Goal: Task Accomplishment & Management: Use online tool/utility

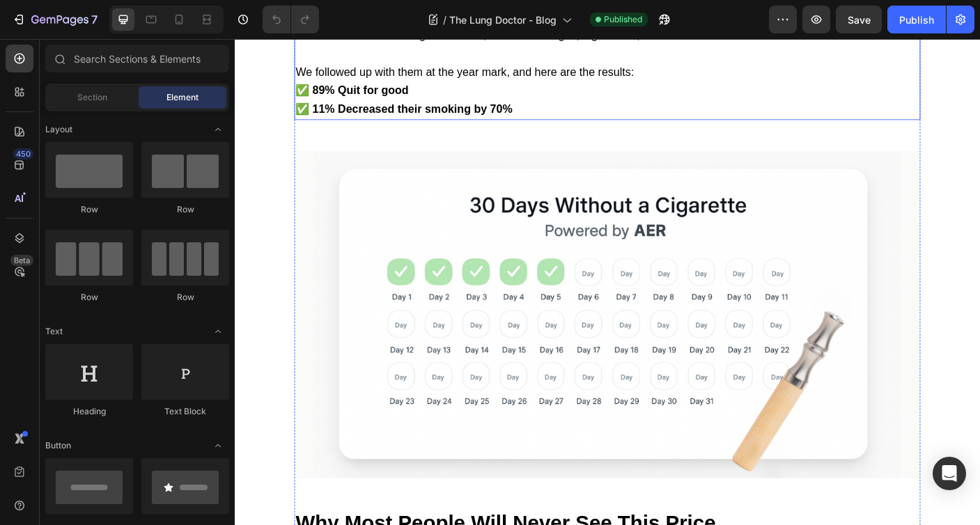
scroll to position [3317, 0]
click at [522, 123] on strong "✅ 11% Decreased their smoking by 70%" at bounding box center [424, 116] width 243 height 14
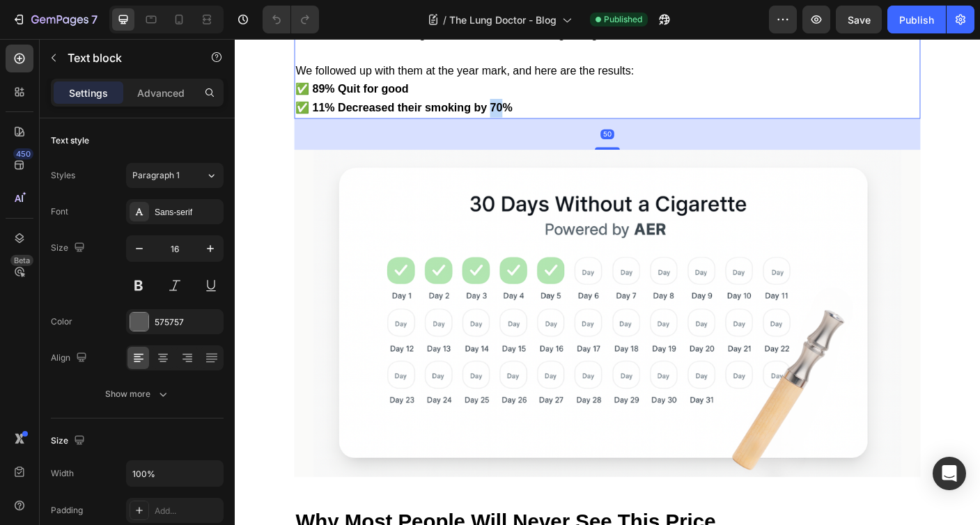
click at [525, 123] on strong "✅ 11% Decreased their smoking by 70%" at bounding box center [424, 116] width 243 height 14
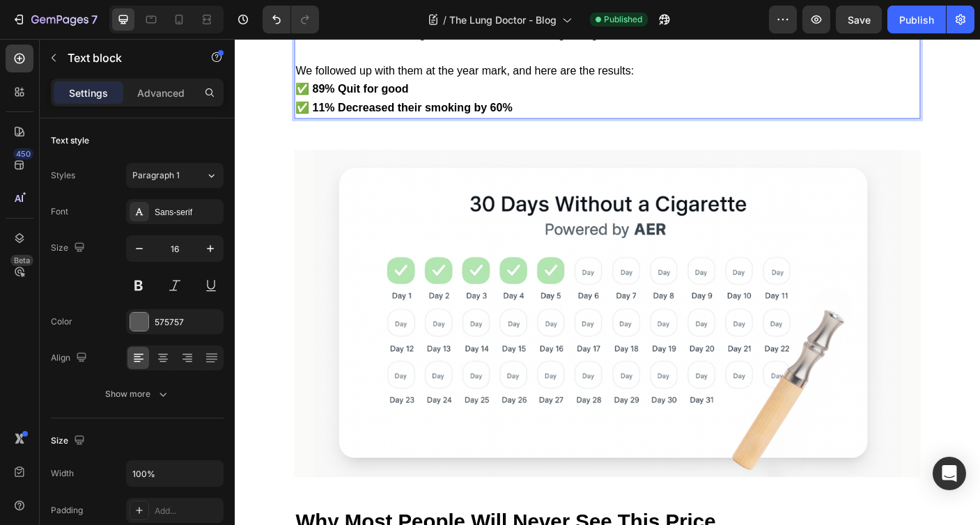
click at [567, 127] on p "✅ 11% Decreased their smoking by 60%" at bounding box center [652, 116] width 699 height 21
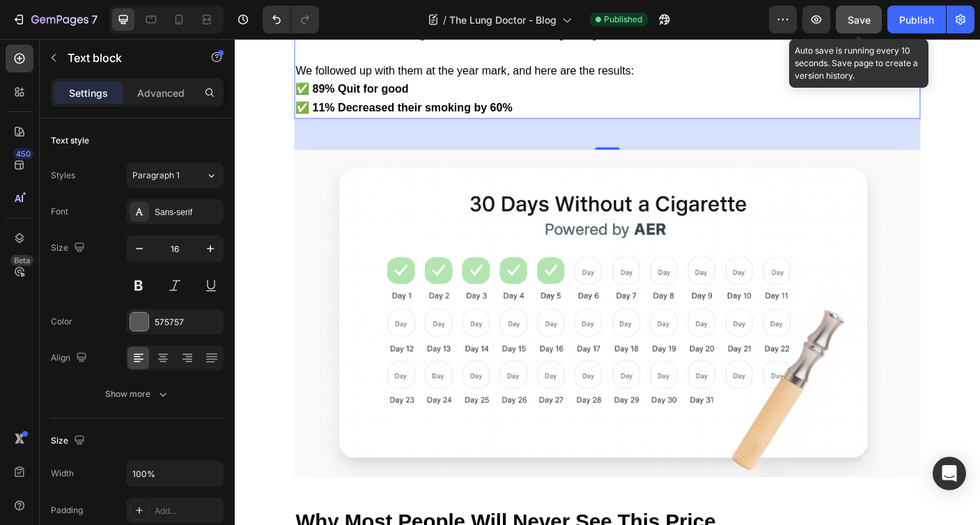
click at [871, 19] on button "Save" at bounding box center [859, 20] width 46 height 28
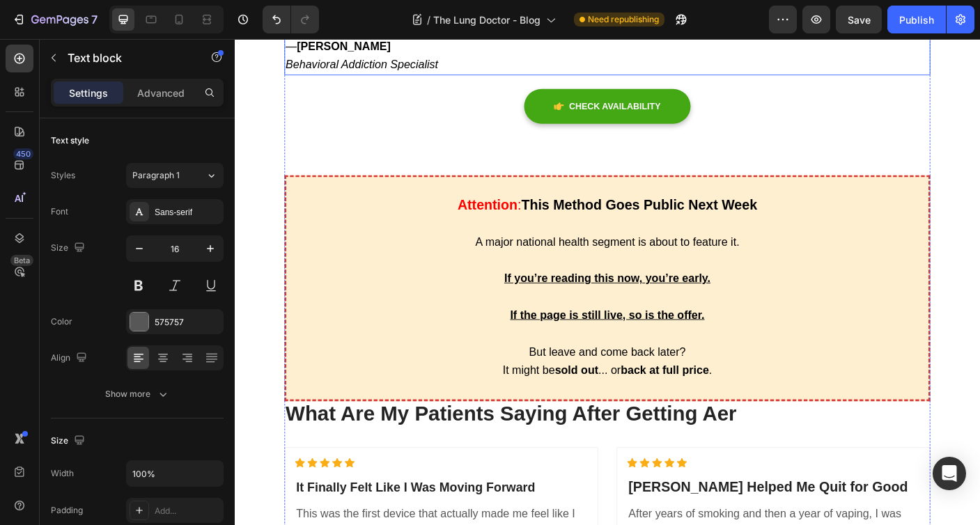
scroll to position [6352, 0]
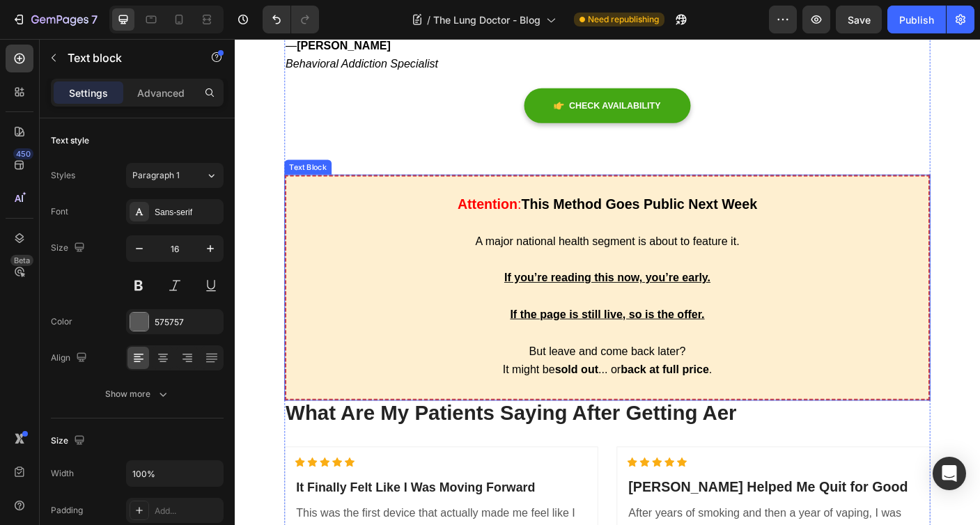
click at [638, 428] on p at bounding box center [653, 431] width 718 height 20
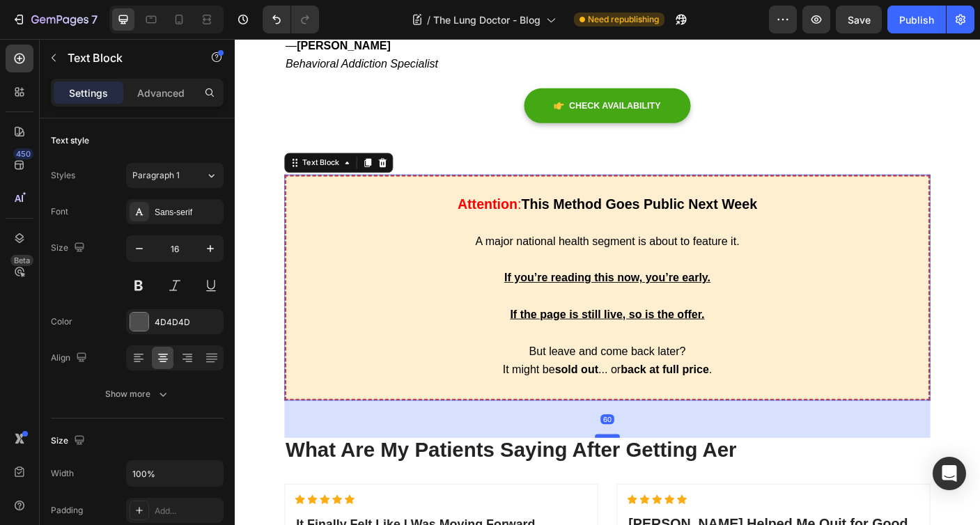
drag, startPoint x: 658, startPoint y: 436, endPoint x: 657, endPoint y: 478, distance: 41.8
click at [657, 482] on div at bounding box center [653, 484] width 28 height 4
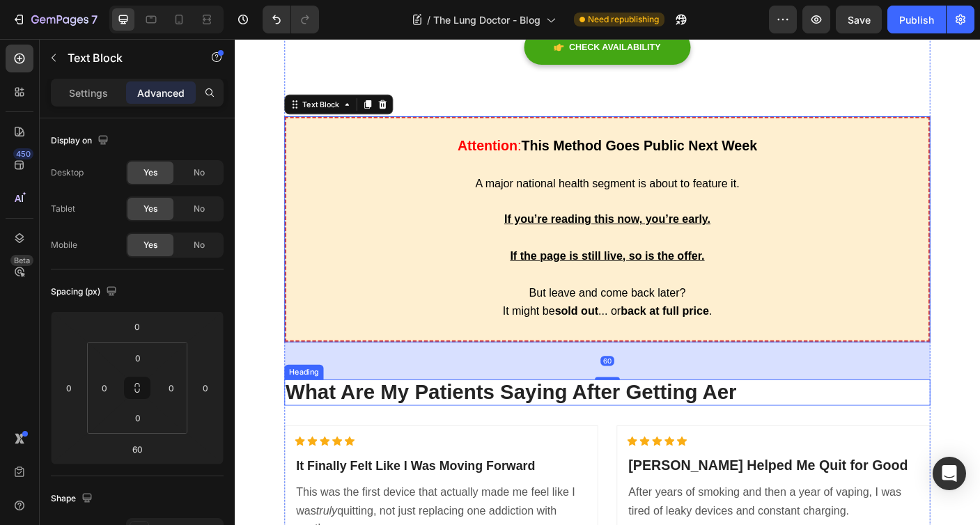
scroll to position [6444, 0]
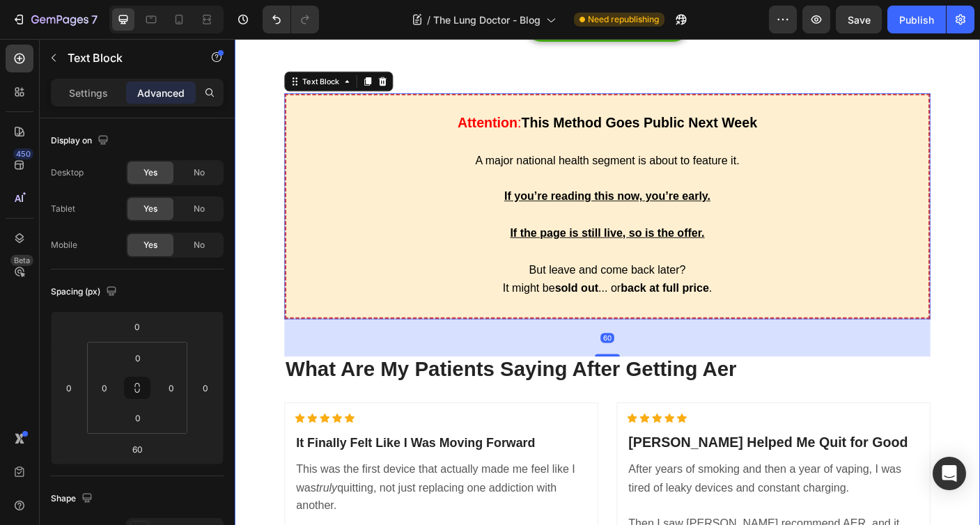
click at [979, 347] on div "And If You’re Still on the Fence, Consider This… Heading The average smoker spe…" at bounding box center [653, 424] width 836 height 1884
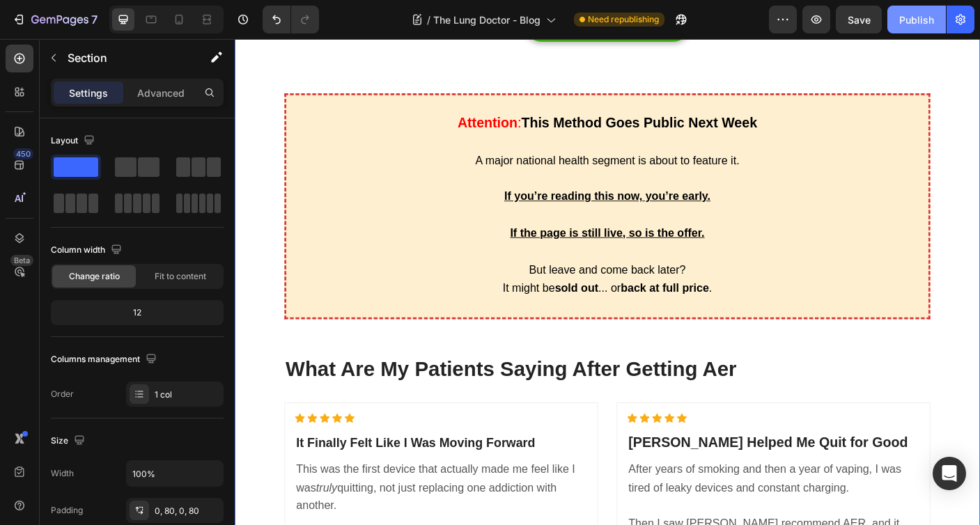
click at [906, 16] on div "Publish" at bounding box center [916, 20] width 35 height 15
